Goal: Understand process/instructions

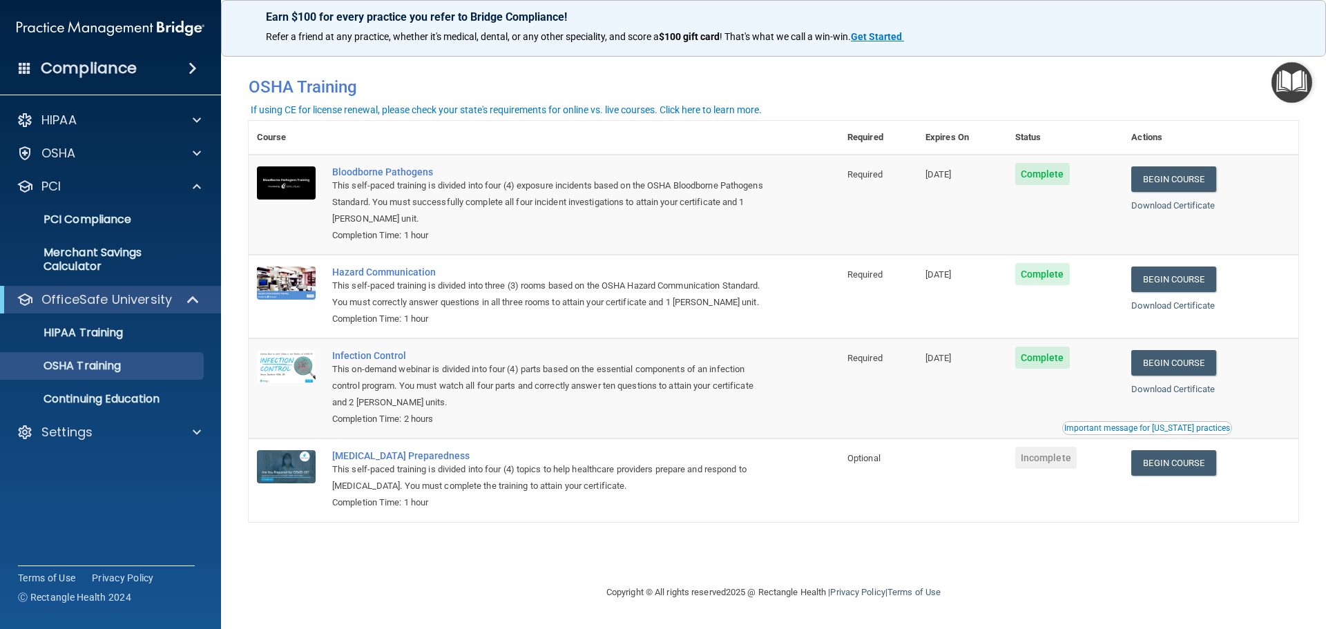
click at [164, 70] on div "Compliance" at bounding box center [110, 68] width 221 height 30
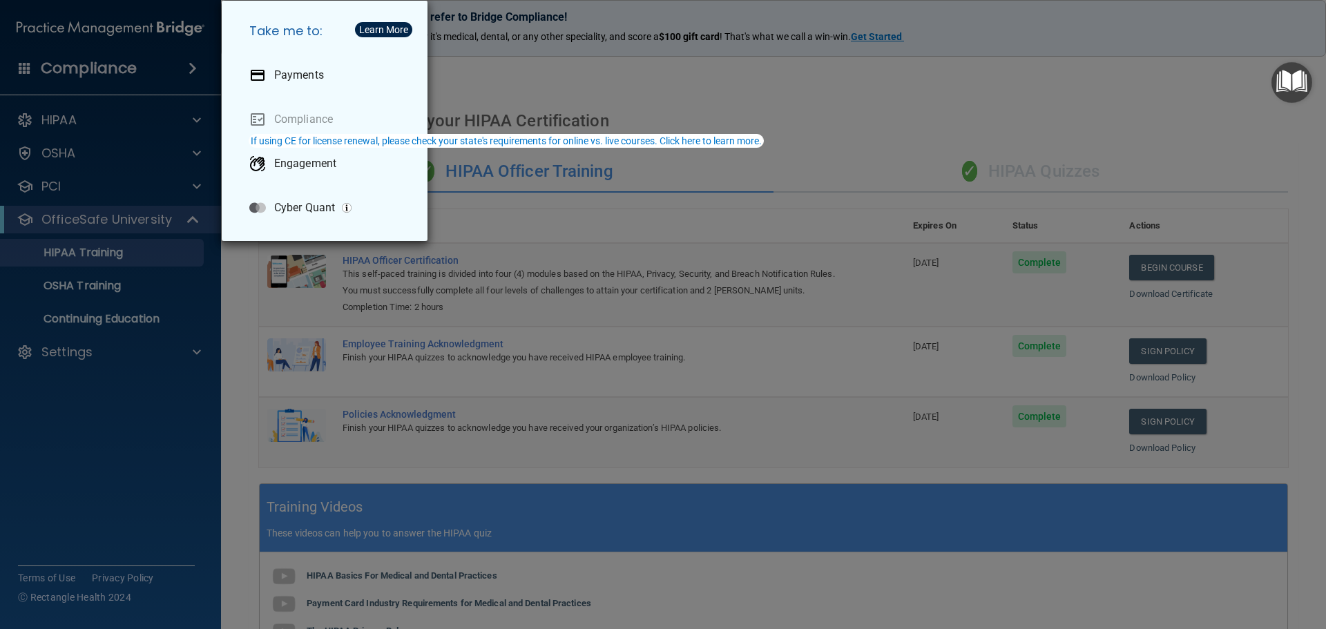
click at [778, 78] on div "Take me to: Payments Compliance Engagement Cyber Quant" at bounding box center [663, 314] width 1326 height 629
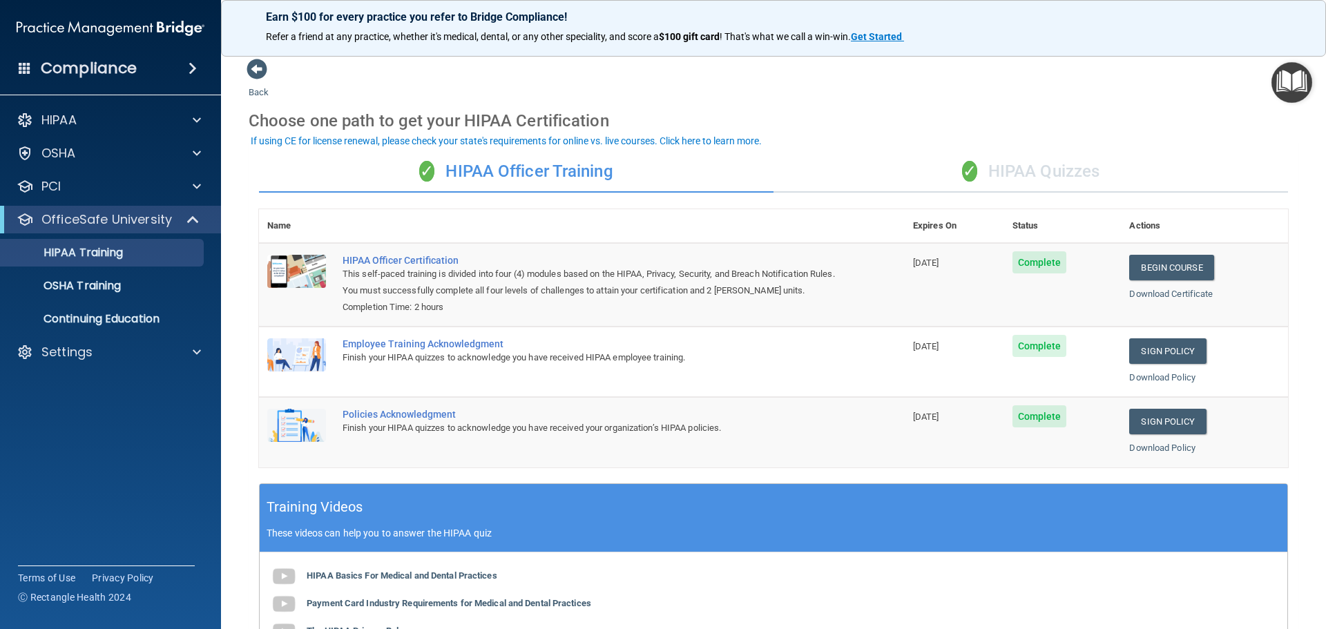
click at [1286, 82] on img "Open Resource Center" at bounding box center [1291, 82] width 41 height 41
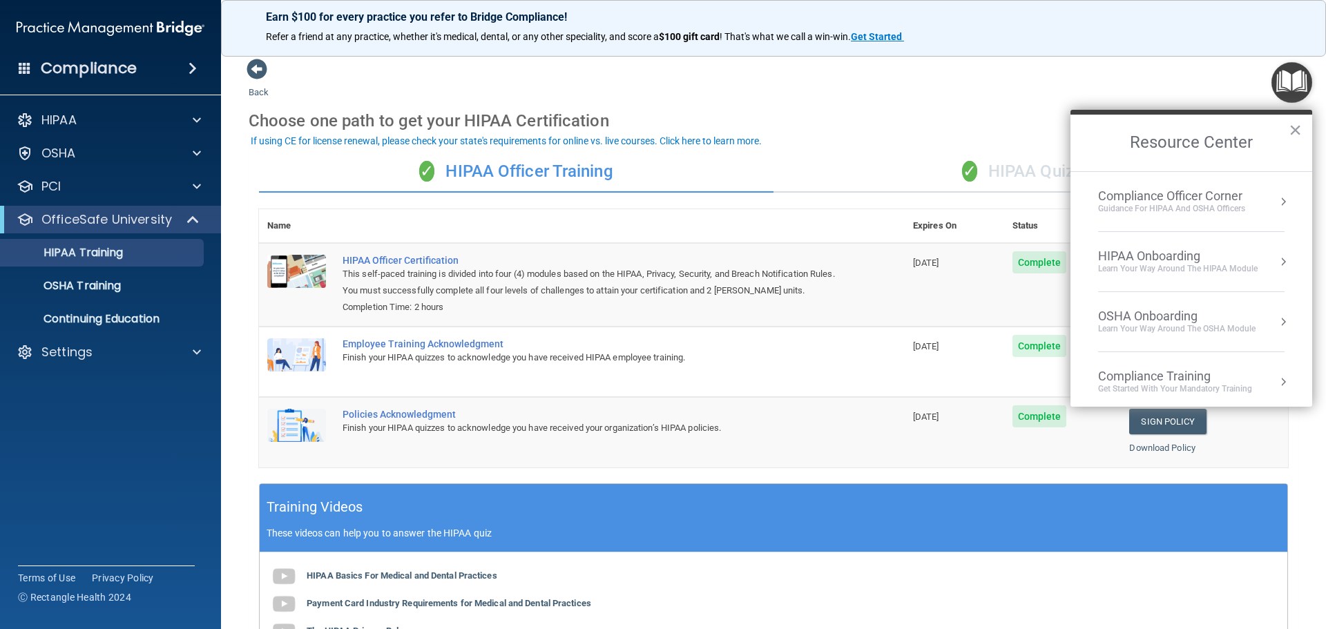
click at [1164, 271] on div "Learn Your Way around the HIPAA module" at bounding box center [1178, 269] width 160 height 12
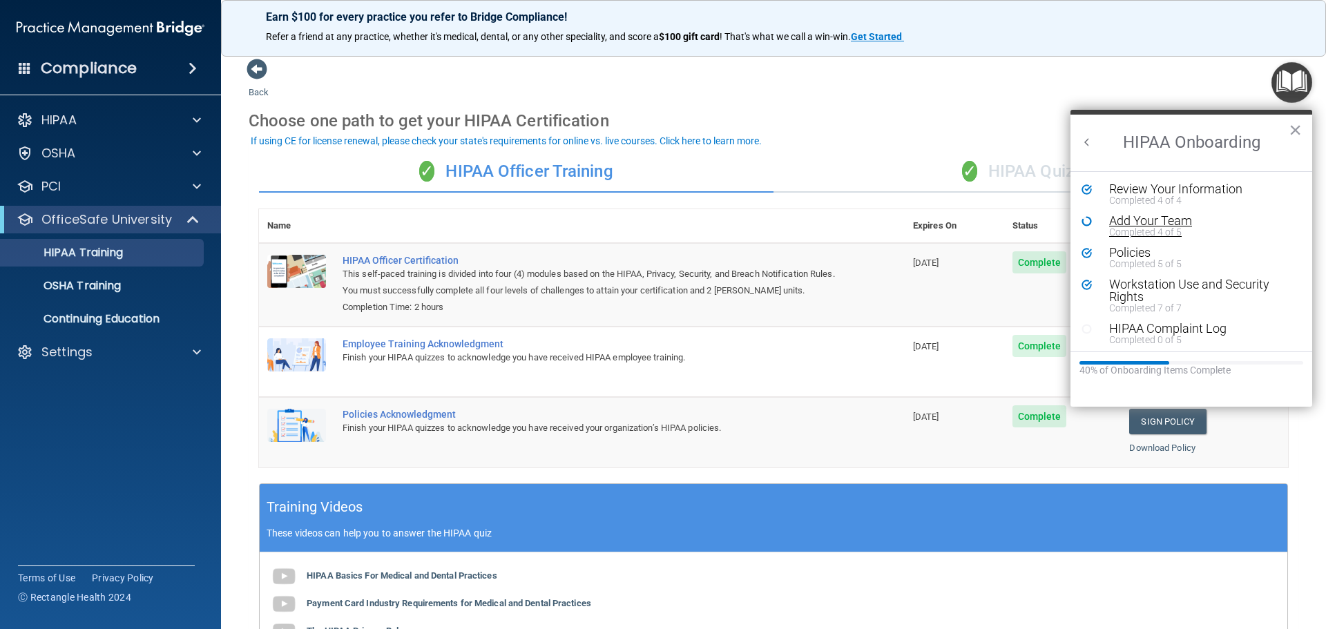
click at [1141, 222] on div "Add Your Team" at bounding box center [1196, 221] width 175 height 12
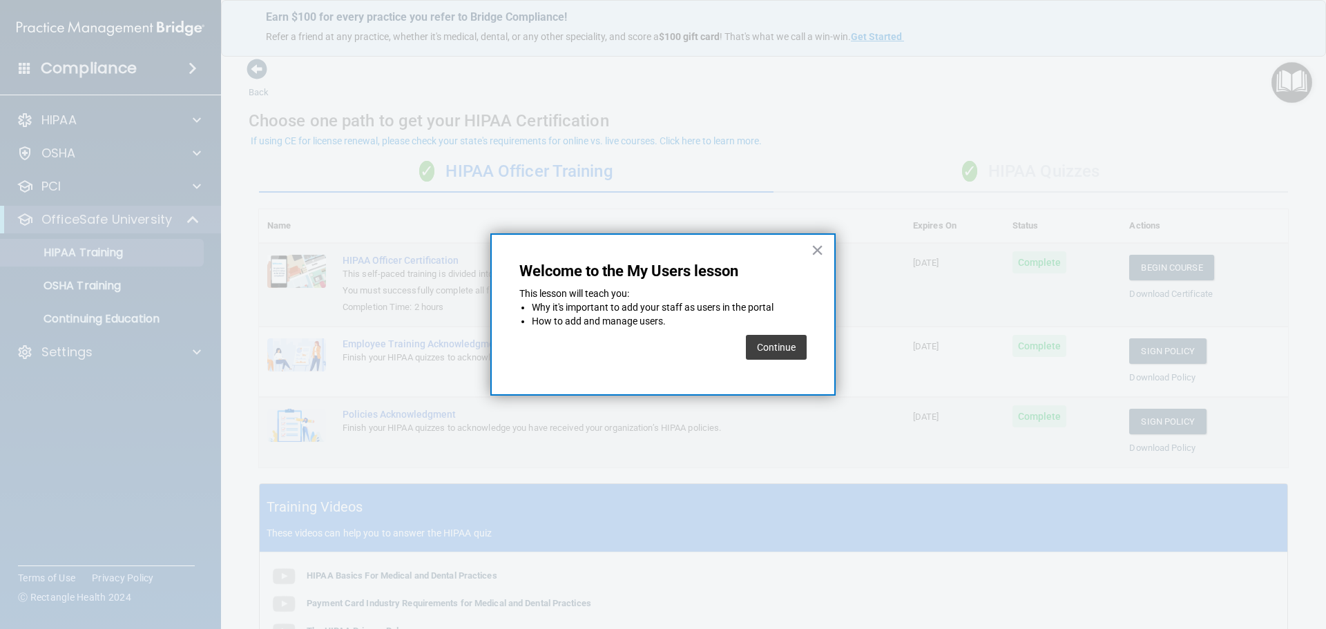
click at [791, 349] on button "Continue" at bounding box center [776, 347] width 61 height 25
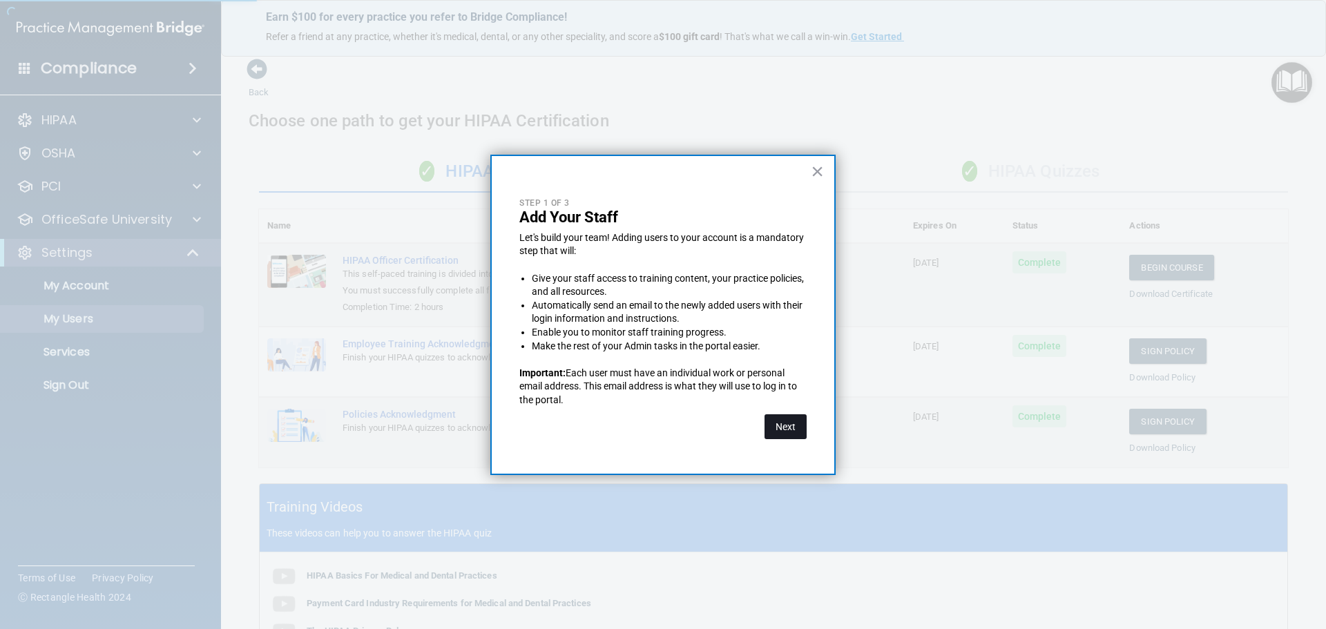
click at [780, 427] on button "Next" at bounding box center [785, 426] width 42 height 25
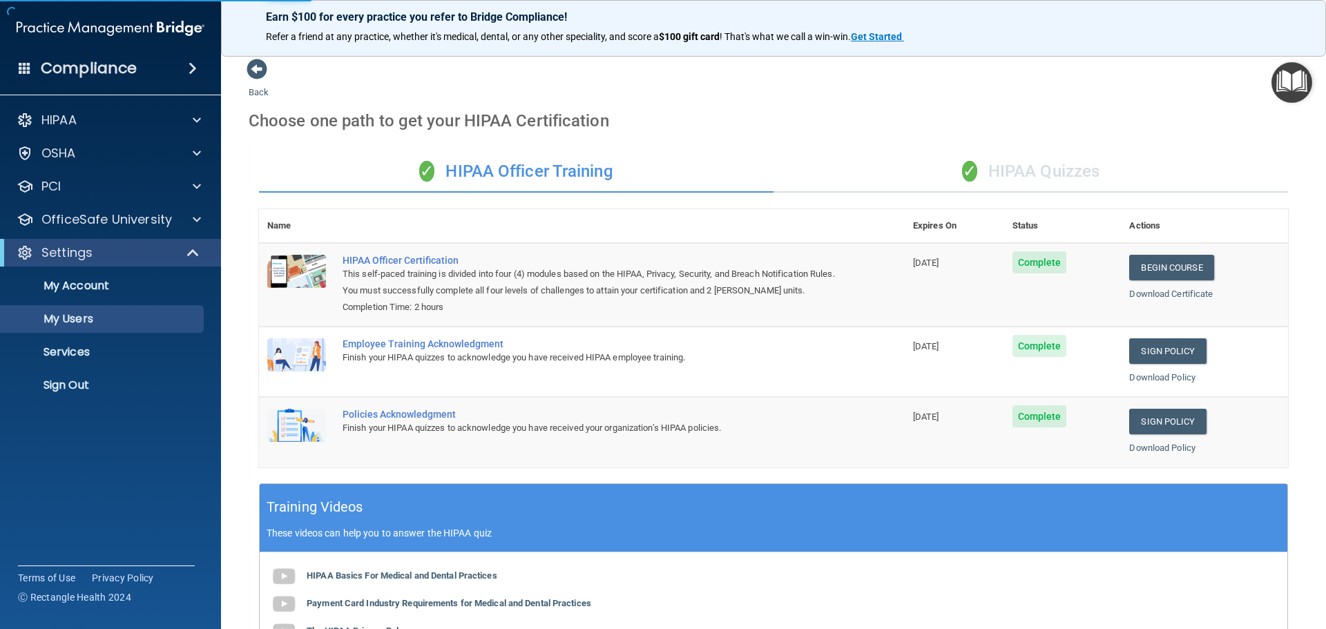
select select "20"
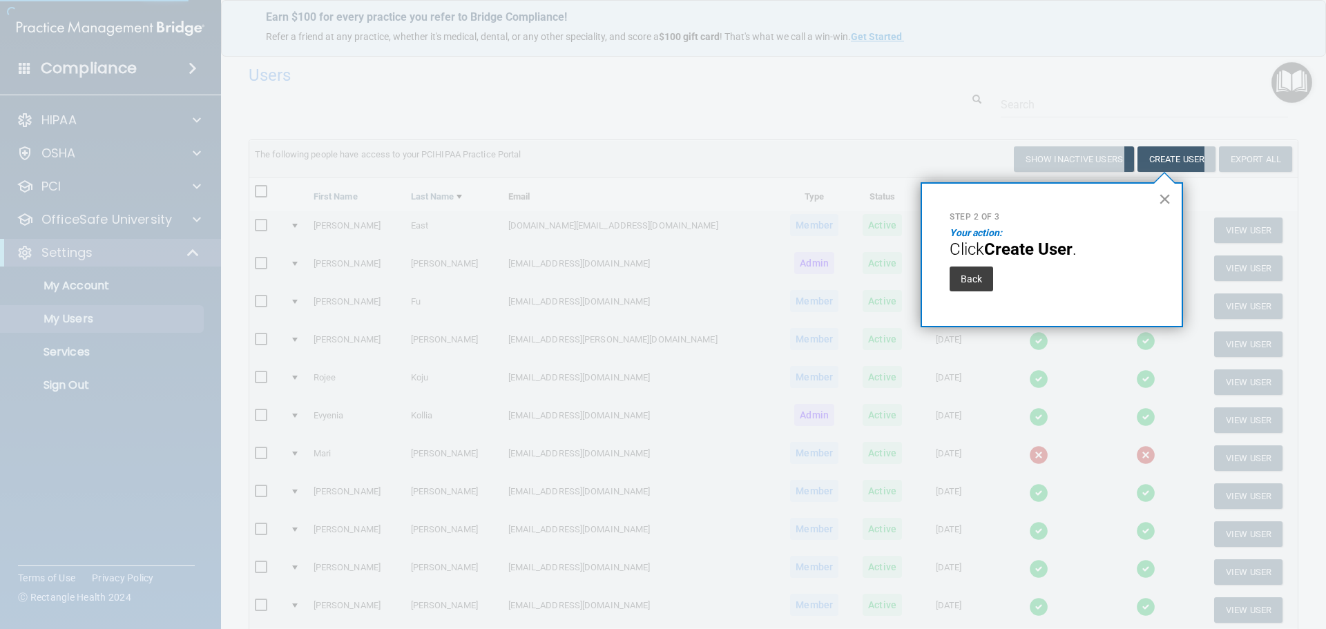
click at [1162, 197] on button "×" at bounding box center [1164, 199] width 13 height 22
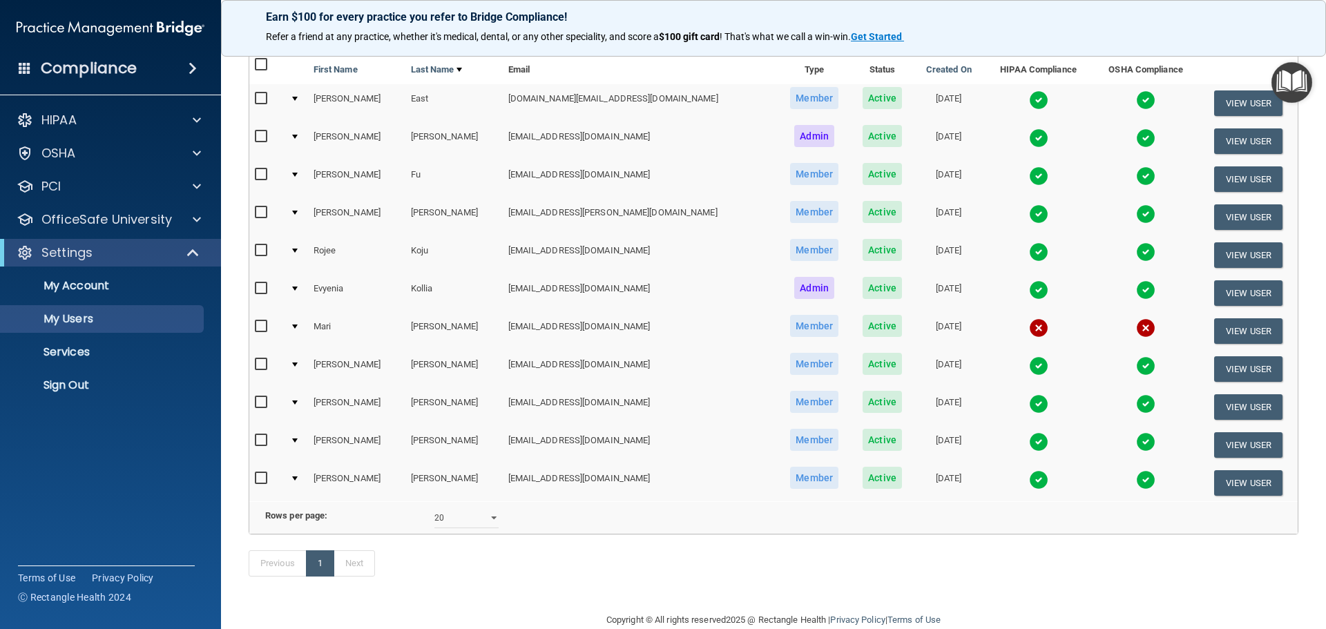
scroll to position [103, 0]
